Goal: Find specific page/section: Find specific page/section

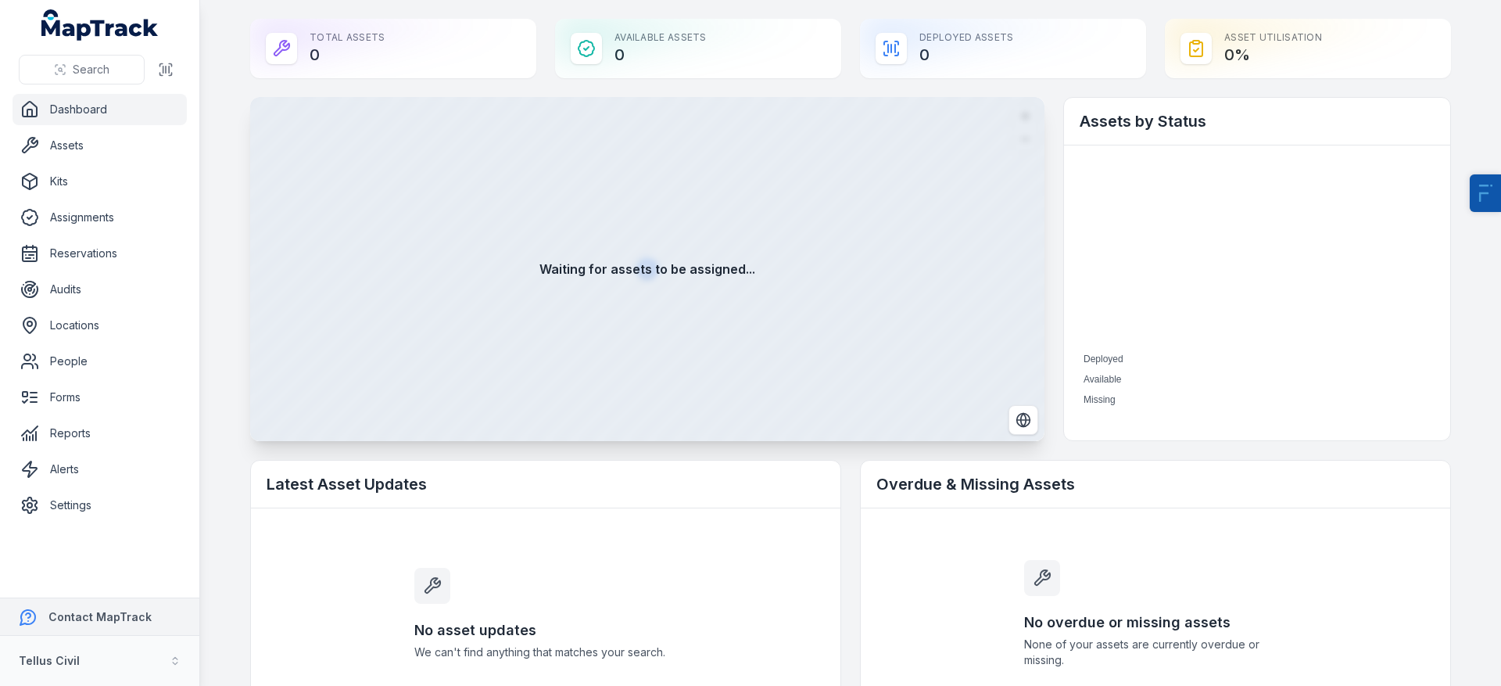
click at [84, 622] on strong "Contact MapTrack" at bounding box center [99, 616] width 103 height 13
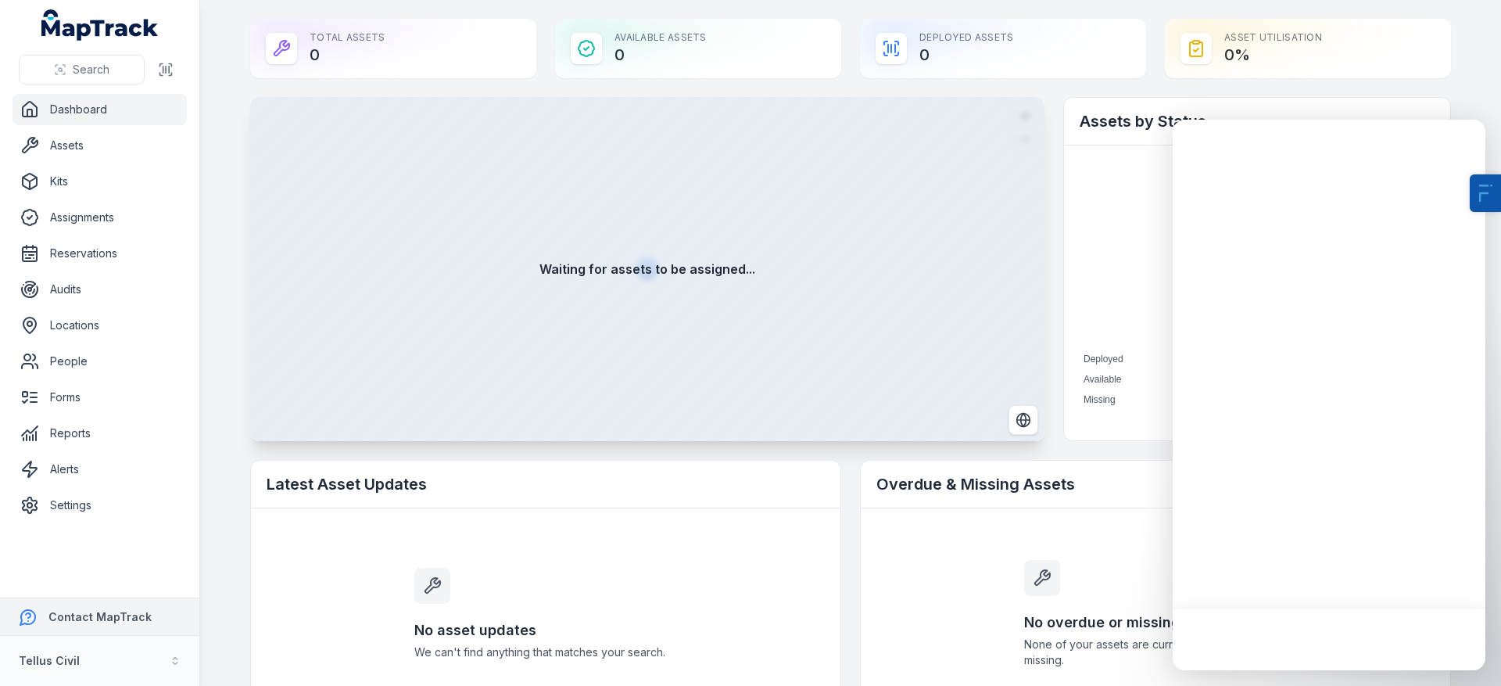
click at [77, 611] on strong "Contact MapTrack" at bounding box center [99, 616] width 103 height 13
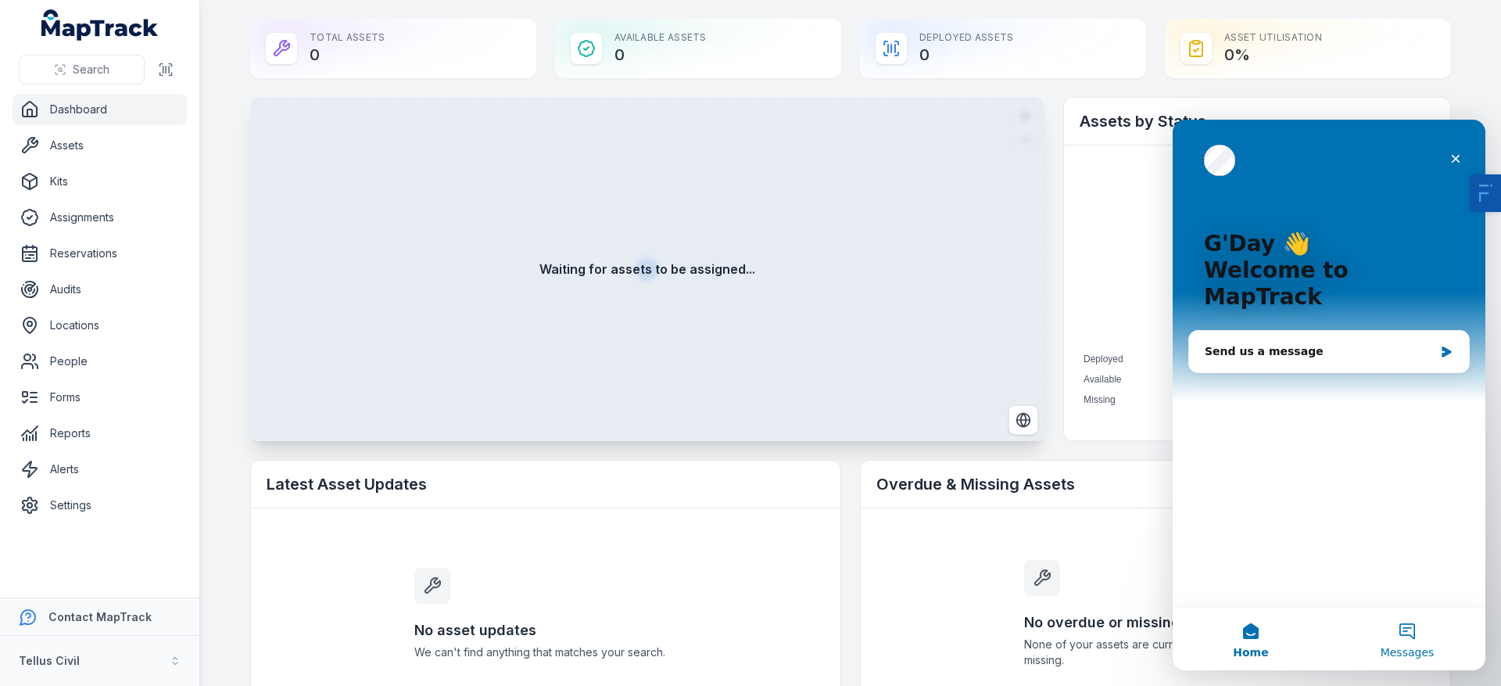
click at [1405, 639] on button "Messages" at bounding box center [1407, 639] width 156 height 63
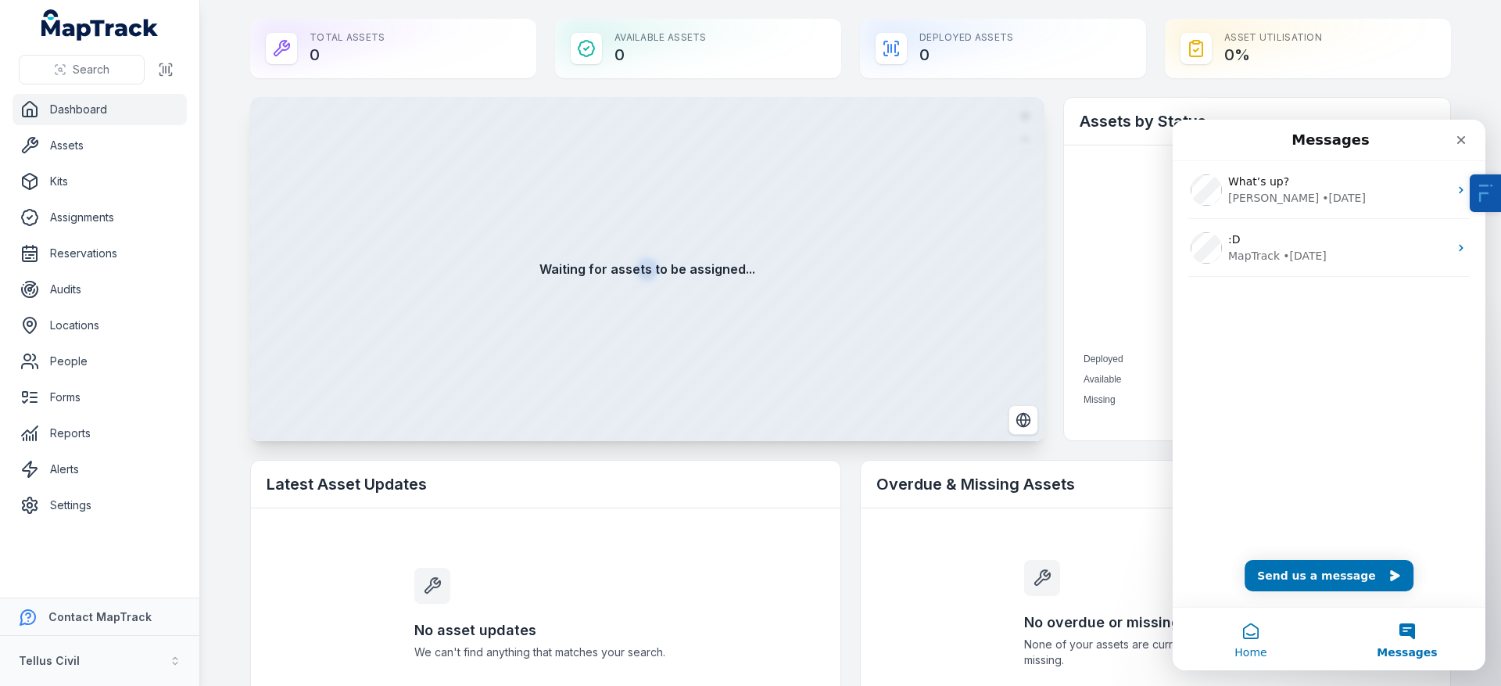
click at [1240, 653] on span "Home" at bounding box center [1251, 652] width 32 height 11
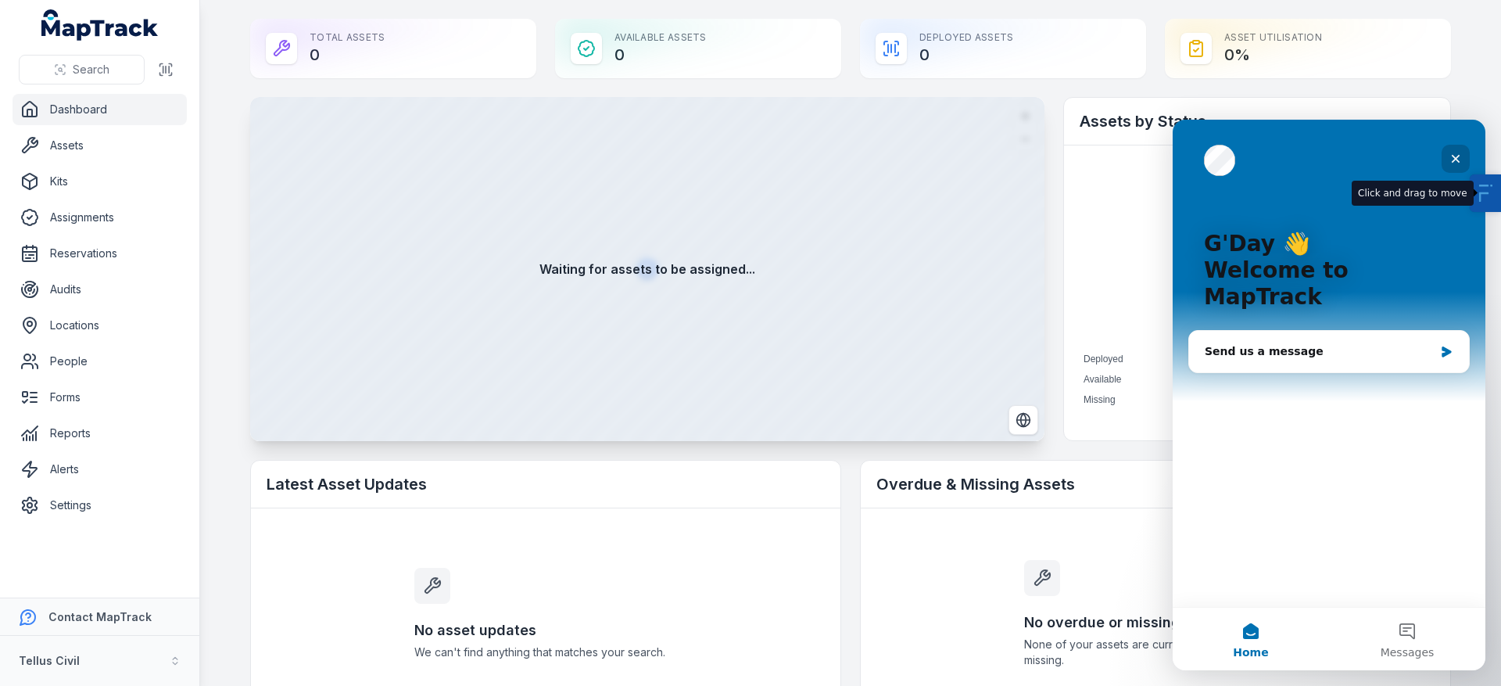
click at [1467, 160] on div "Close" at bounding box center [1456, 159] width 28 height 28
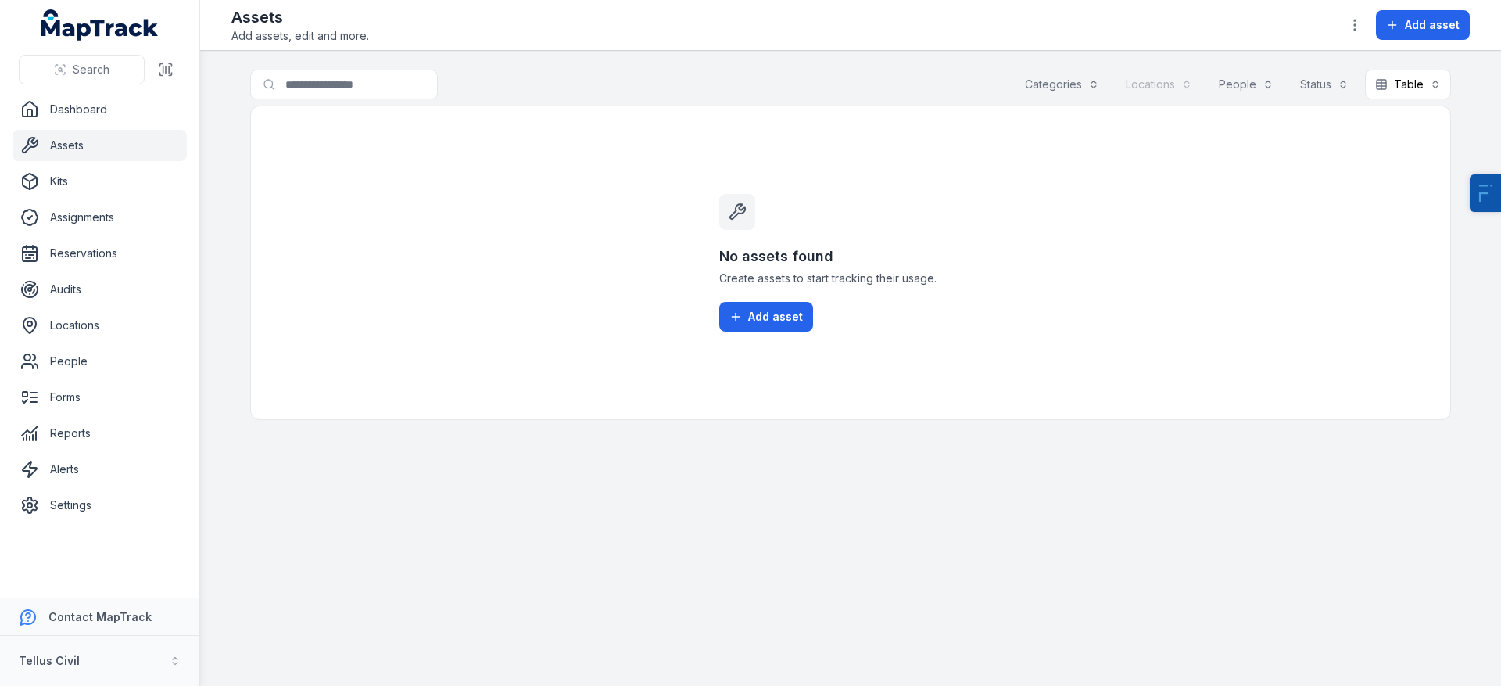
click at [72, 158] on link "Assets" at bounding box center [100, 145] width 174 height 31
